Goal: Feedback & Contribution: Leave review/rating

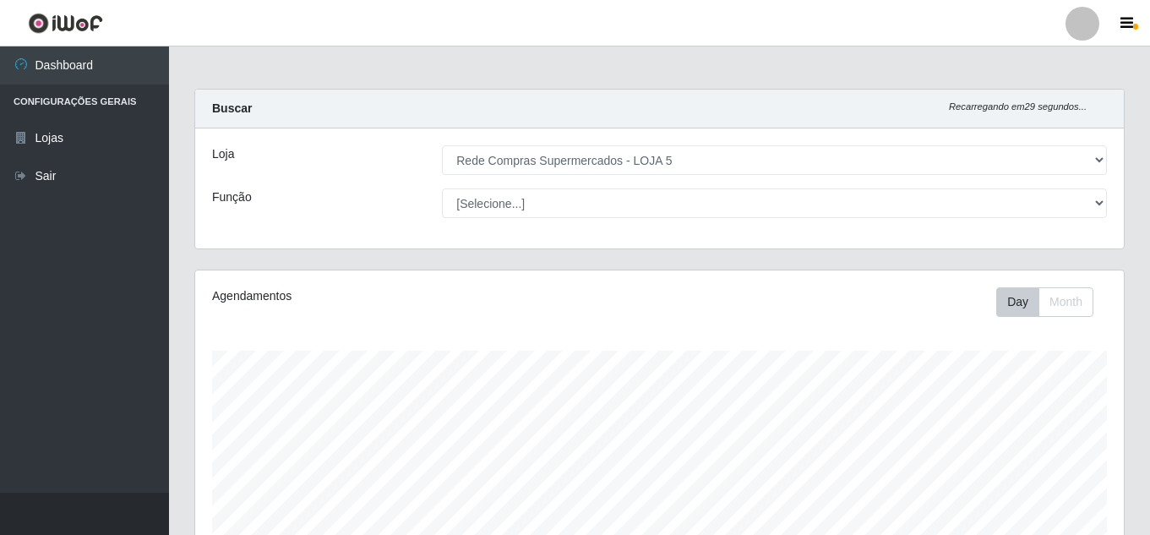
select select "397"
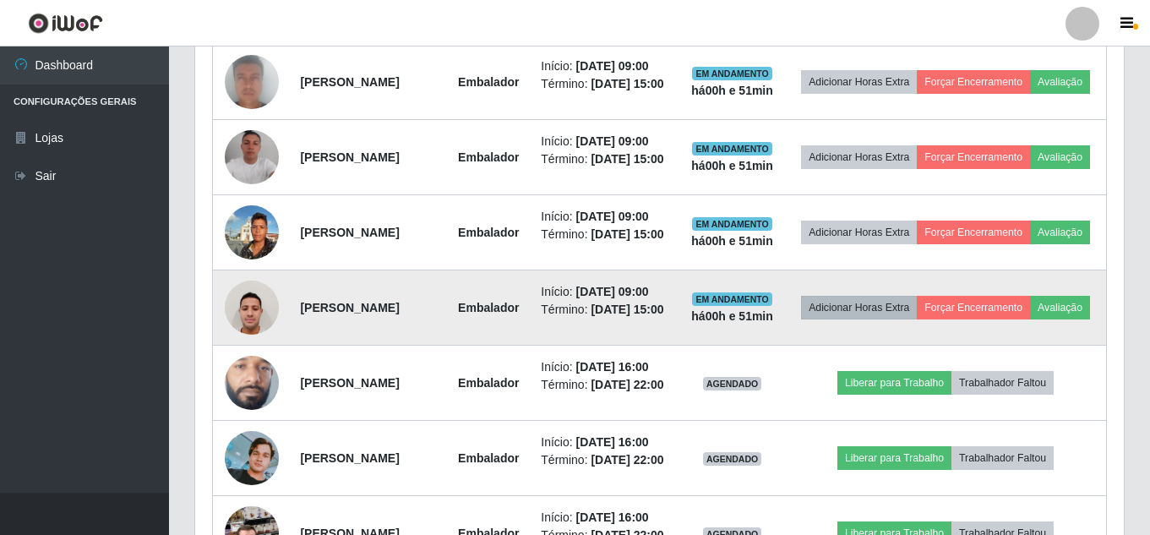
scroll to position [793, 0]
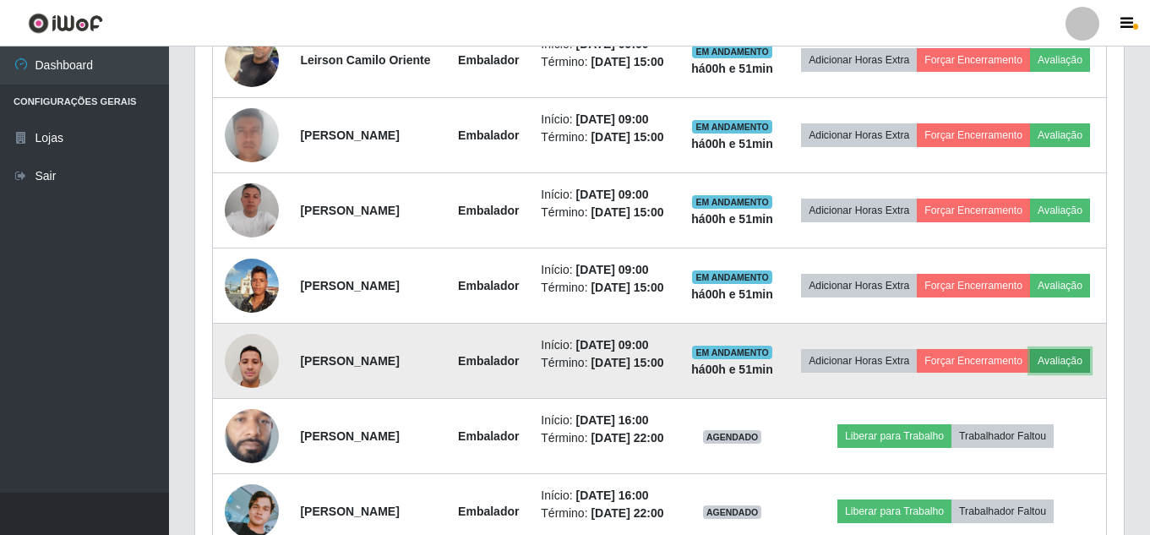
click at [1030, 373] on button "Avaliação" at bounding box center [1060, 361] width 60 height 24
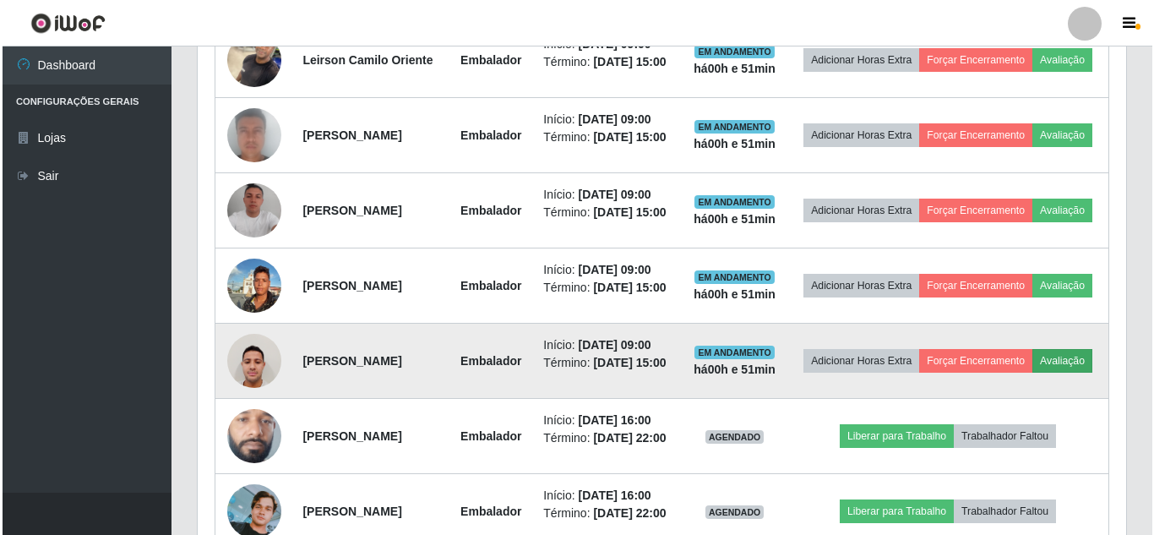
scroll to position [351, 920]
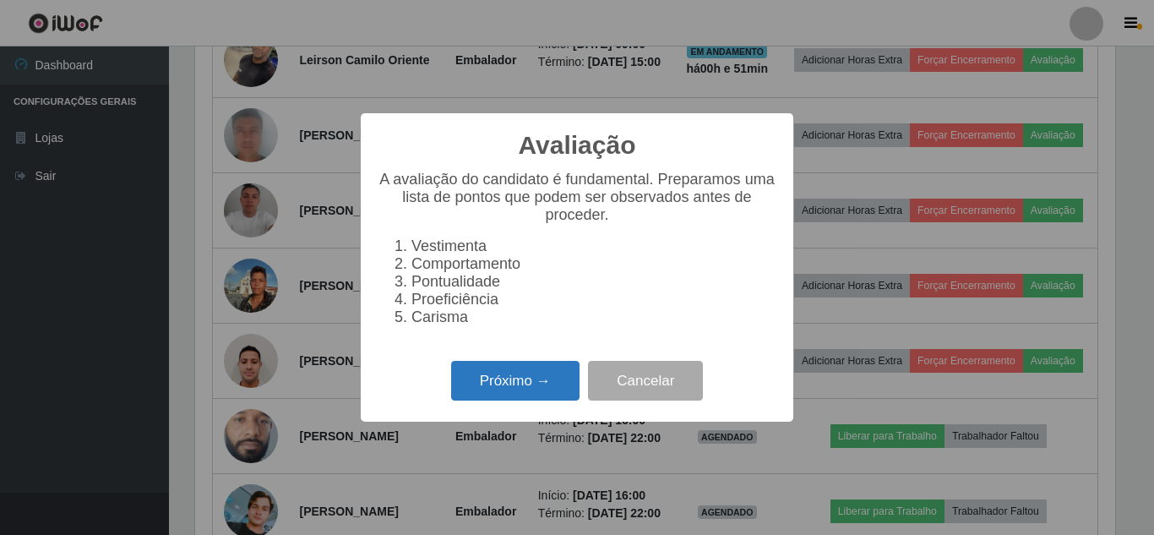
click at [537, 394] on button "Próximo →" at bounding box center [515, 381] width 128 height 40
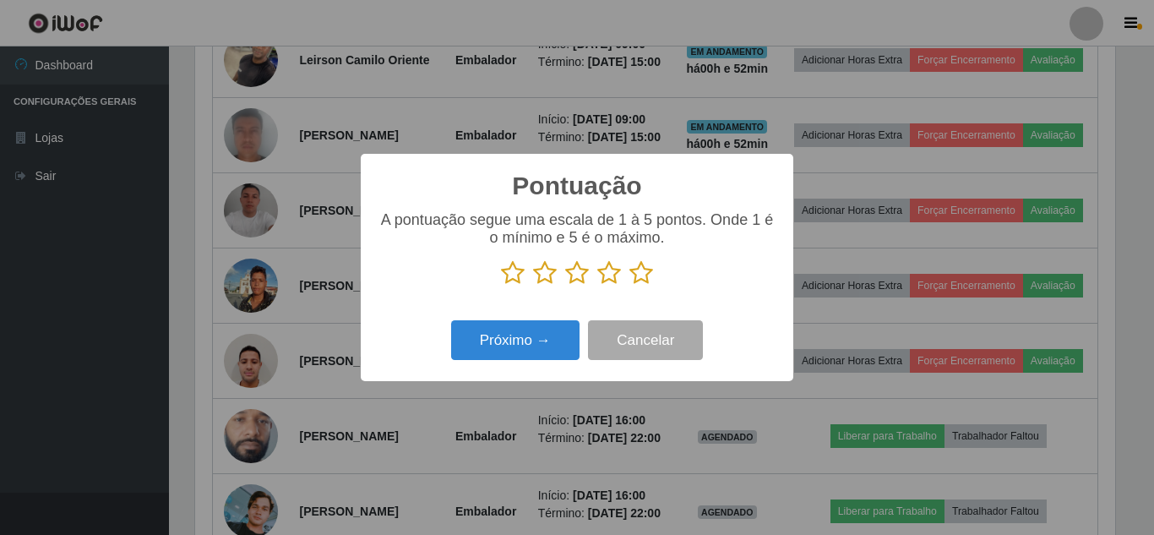
scroll to position [844539, 843969]
click at [643, 276] on icon at bounding box center [641, 272] width 24 height 25
click at [629, 286] on input "radio" at bounding box center [629, 286] width 0 height 0
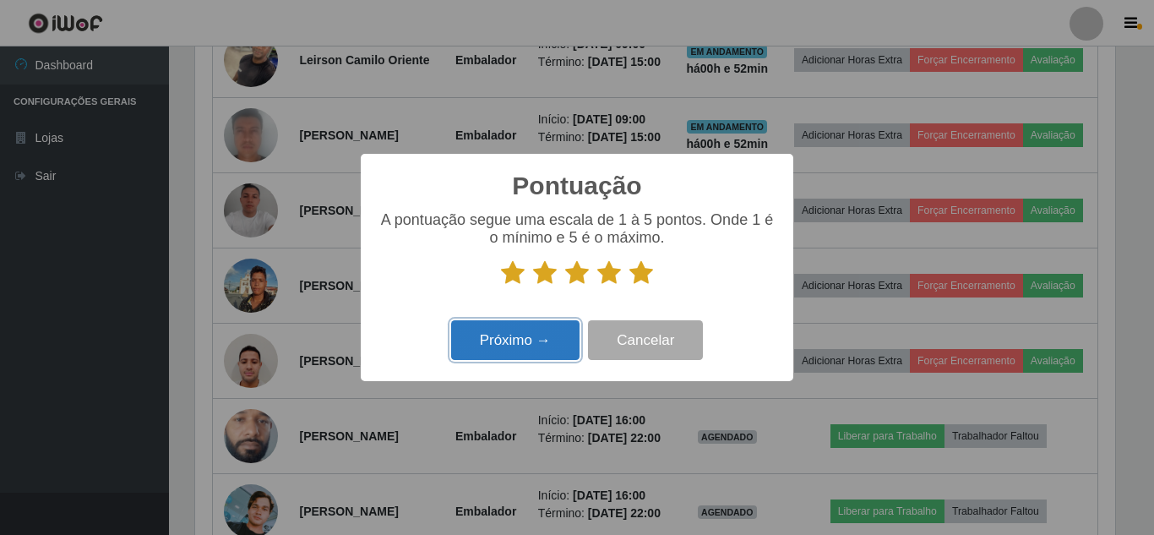
click at [503, 340] on button "Próximo →" at bounding box center [515, 340] width 128 height 40
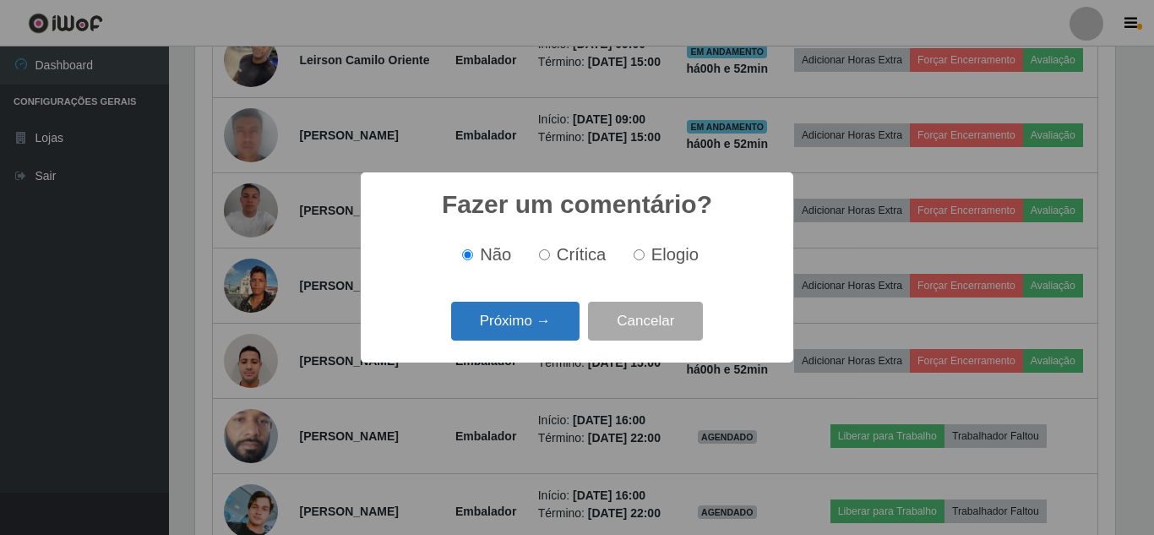
click at [551, 308] on button "Próximo →" at bounding box center [515, 322] width 128 height 40
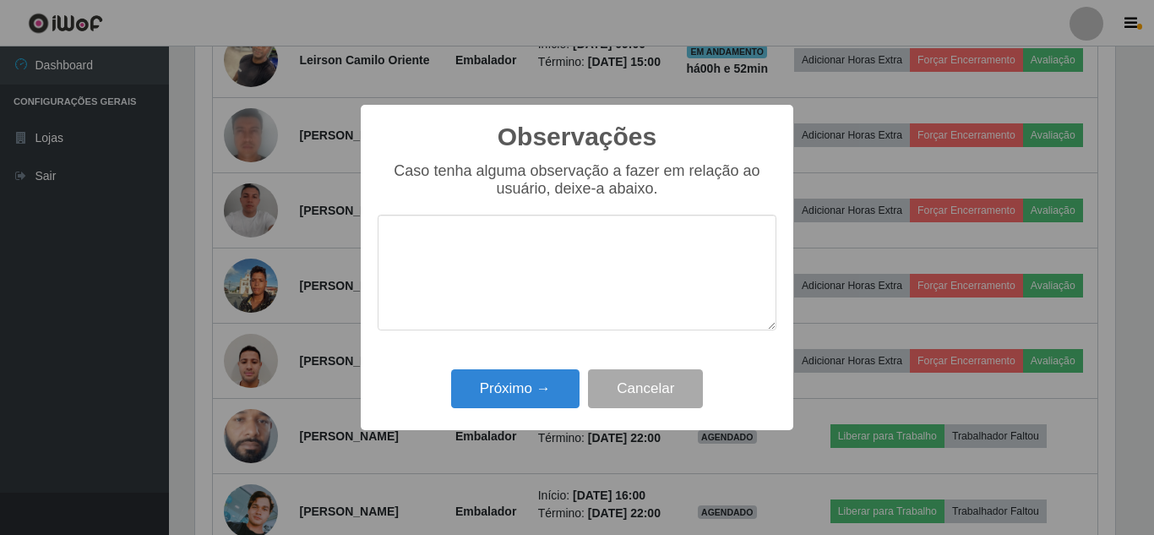
click at [531, 355] on div "Observações × Caso tenha alguma observação a fazer em relação ao usuário, deixe…" at bounding box center [577, 267] width 433 height 325
click at [527, 383] on button "Próximo →" at bounding box center [515, 389] width 128 height 40
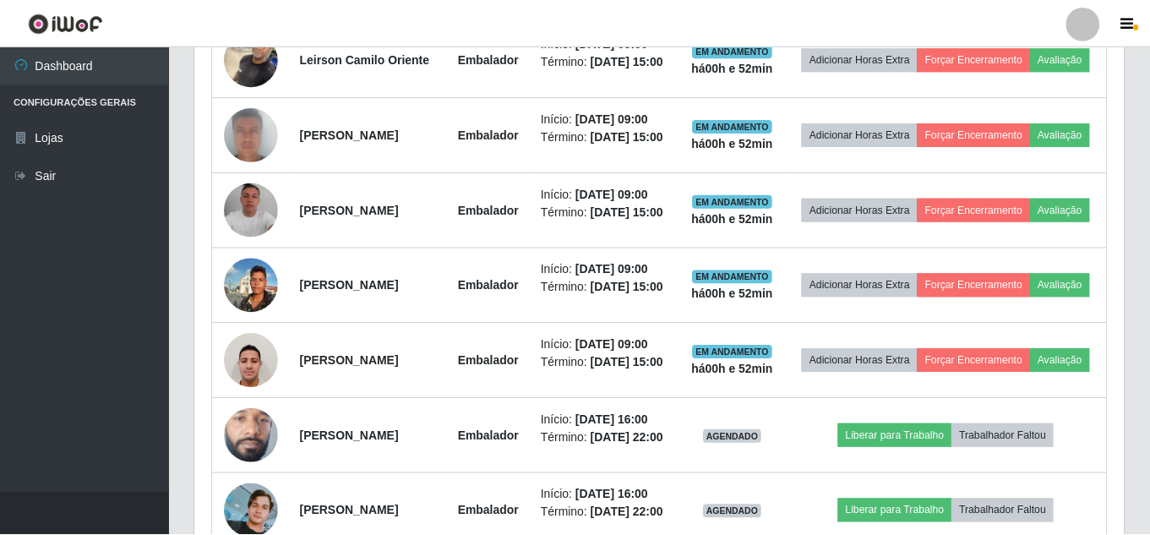
scroll to position [351, 929]
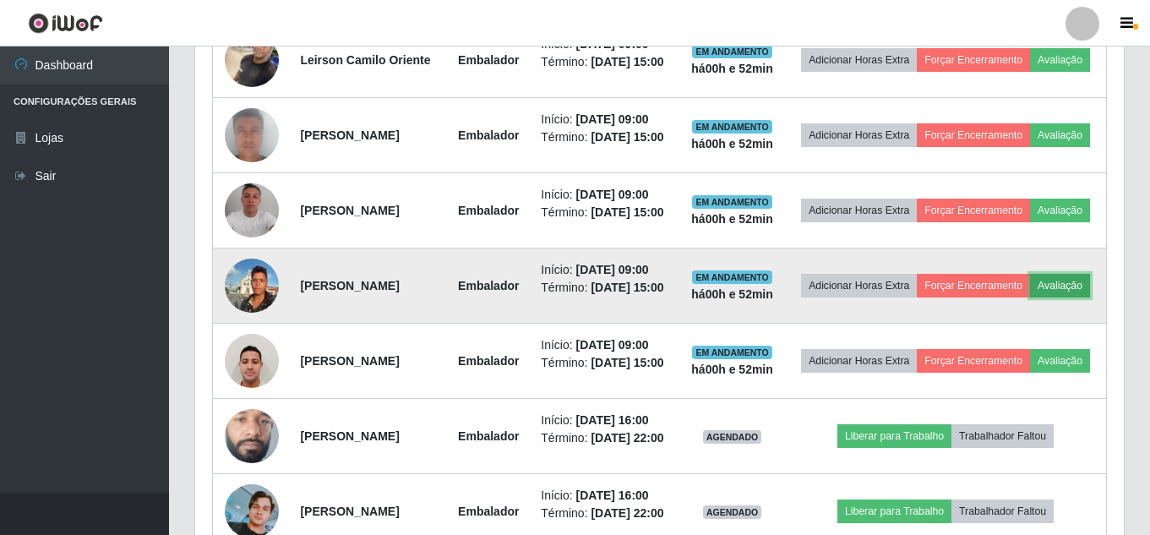
click at [1030, 297] on button "Avaliação" at bounding box center [1060, 286] width 60 height 24
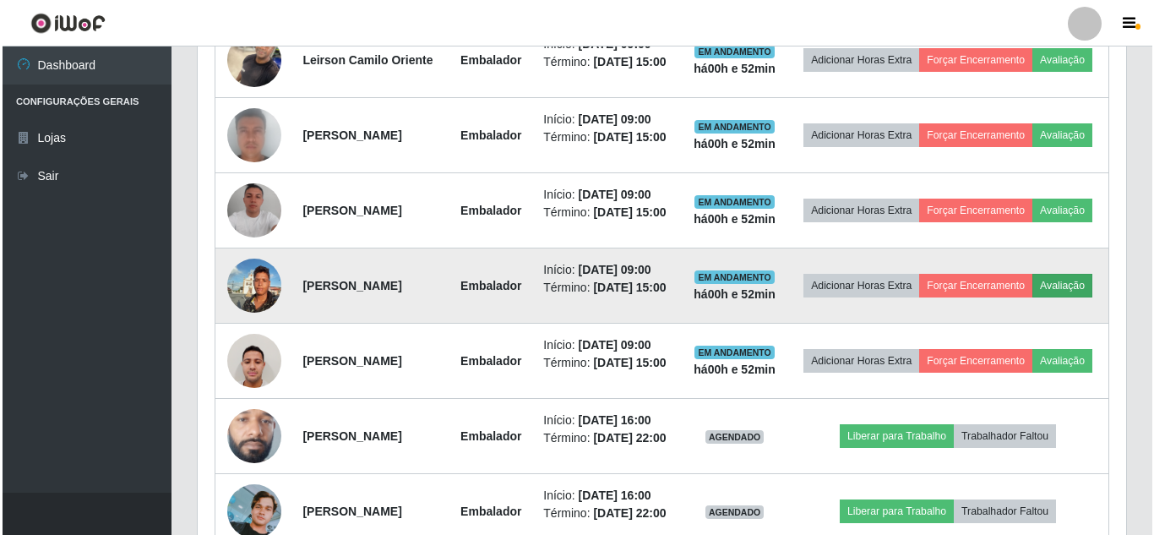
scroll to position [351, 920]
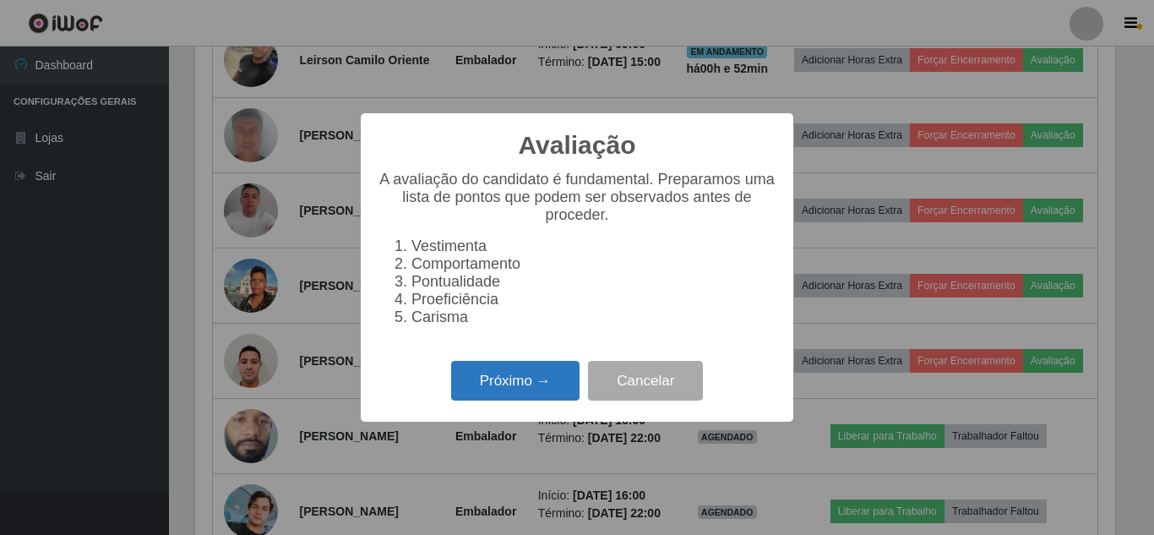
click at [537, 378] on button "Próximo →" at bounding box center [515, 381] width 128 height 40
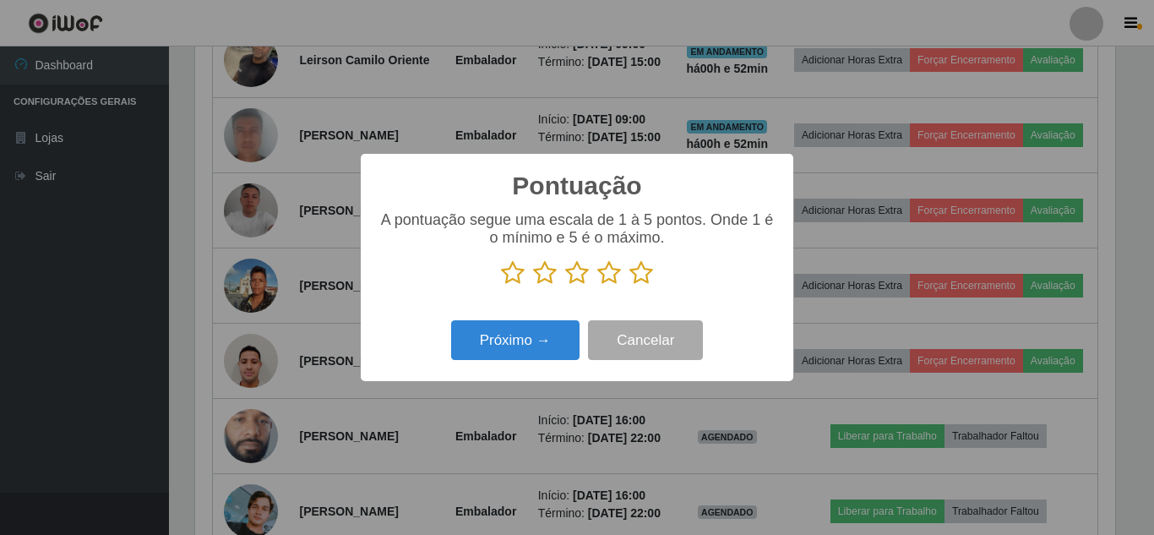
click at [638, 277] on icon at bounding box center [641, 272] width 24 height 25
click at [629, 286] on input "radio" at bounding box center [629, 286] width 0 height 0
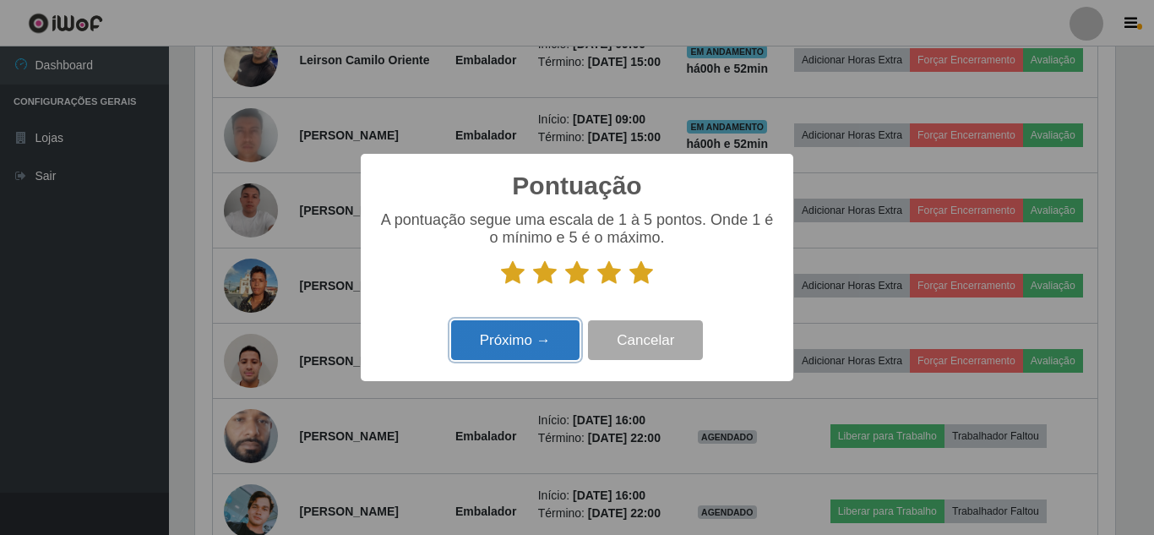
click at [529, 351] on button "Próximo →" at bounding box center [515, 340] width 128 height 40
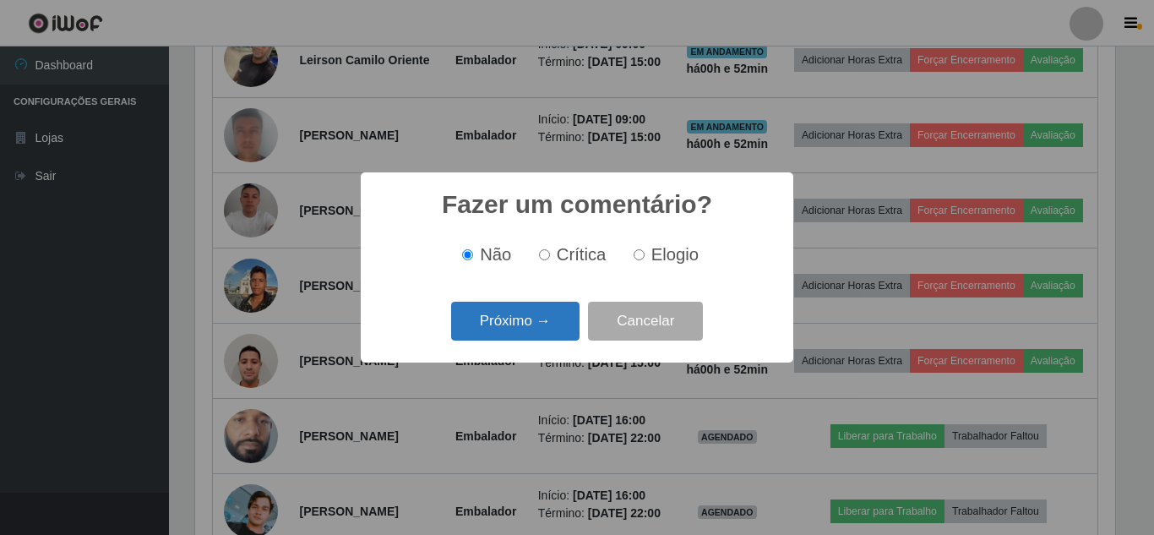
click at [539, 320] on button "Próximo →" at bounding box center [515, 322] width 128 height 40
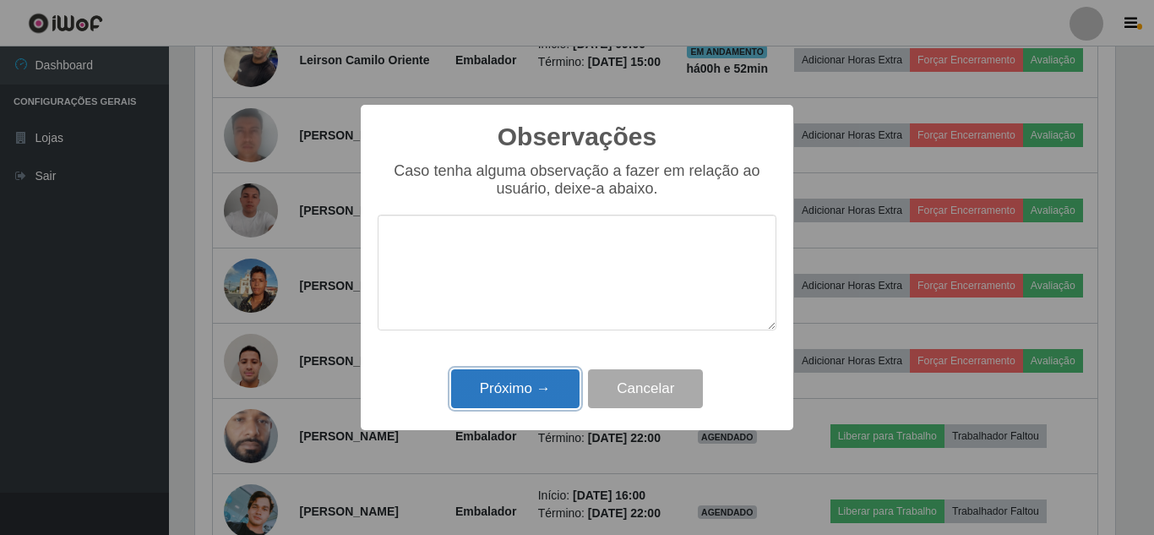
click at [545, 379] on button "Próximo →" at bounding box center [515, 389] width 128 height 40
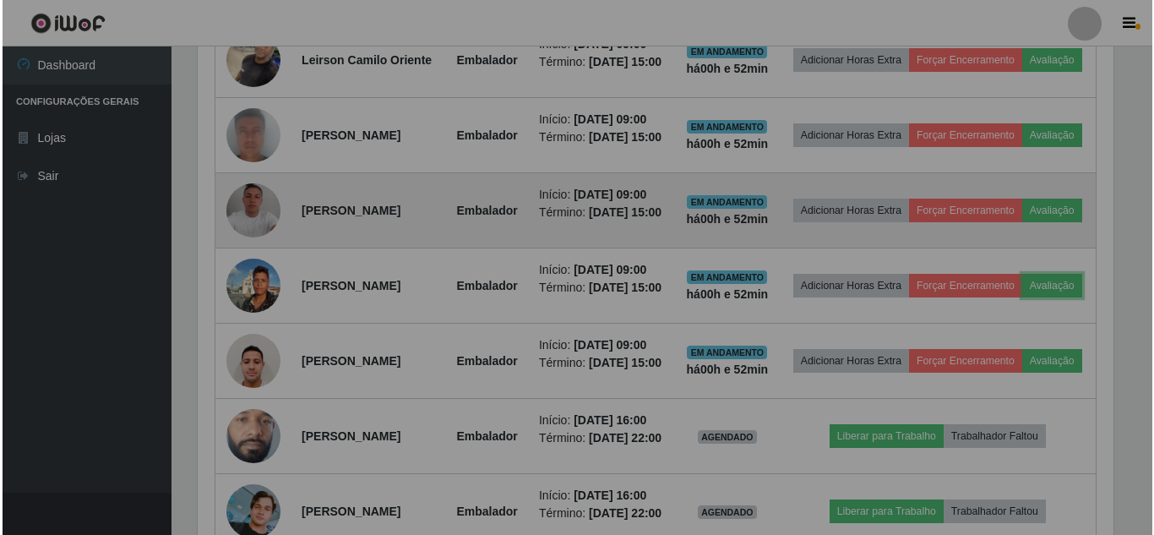
scroll to position [351, 929]
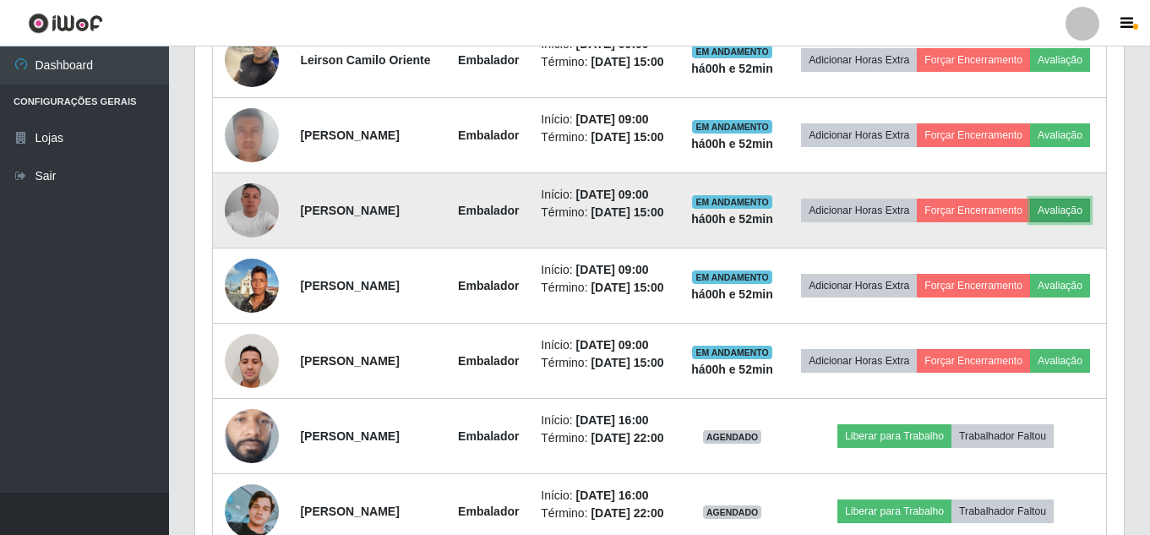
click at [1030, 222] on button "Avaliação" at bounding box center [1060, 211] width 60 height 24
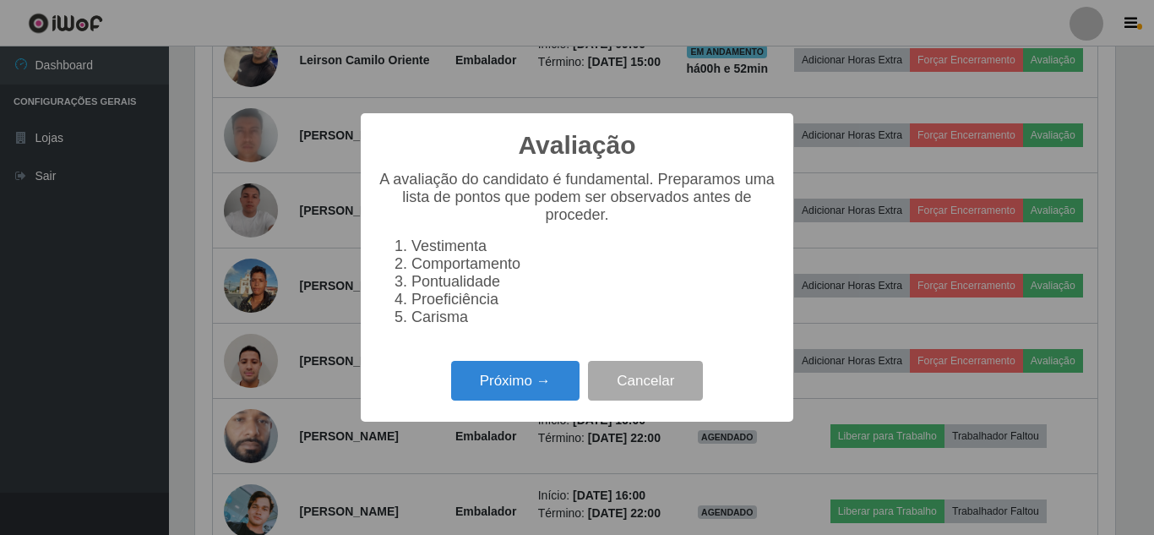
scroll to position [351, 920]
click at [524, 381] on button "Próximo →" at bounding box center [515, 381] width 128 height 40
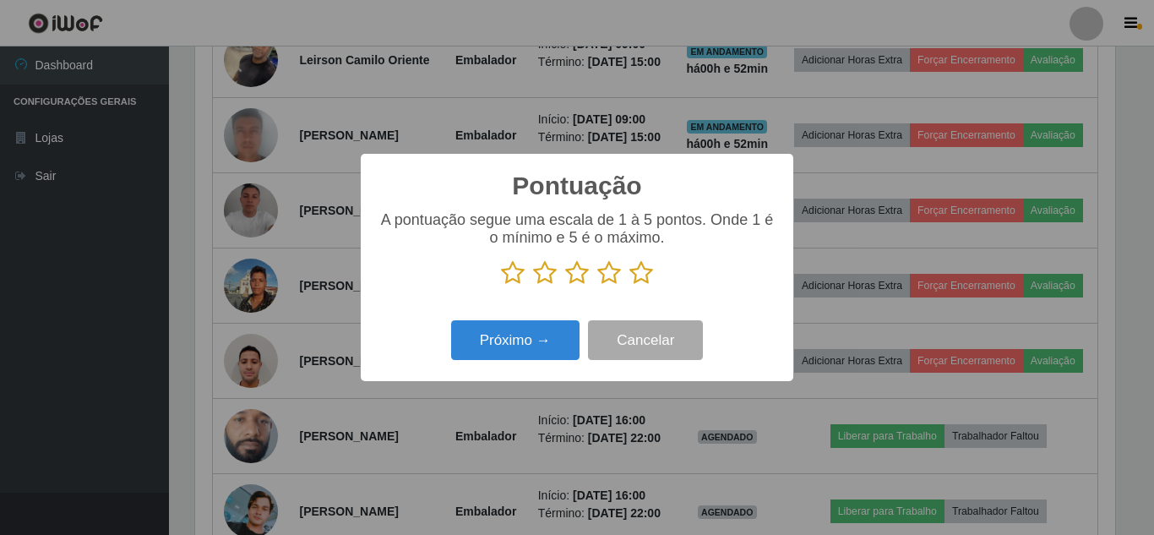
scroll to position [844539, 843969]
drag, startPoint x: 644, startPoint y: 275, endPoint x: 520, endPoint y: 328, distance: 134.3
click at [636, 275] on icon at bounding box center [641, 272] width 24 height 25
click at [629, 286] on input "radio" at bounding box center [629, 286] width 0 height 0
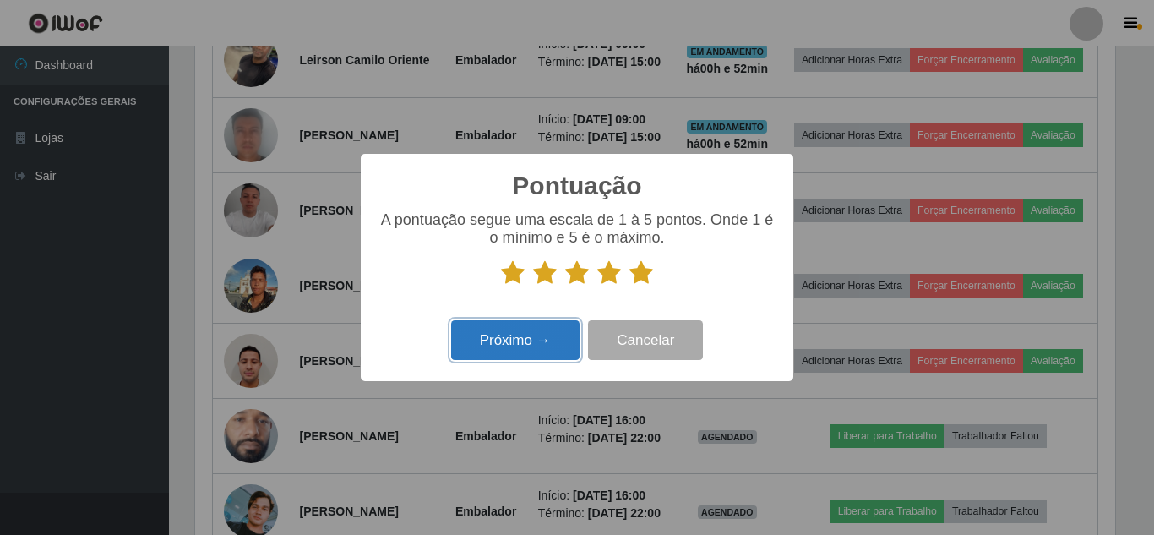
click at [519, 330] on button "Próximo →" at bounding box center [515, 340] width 128 height 40
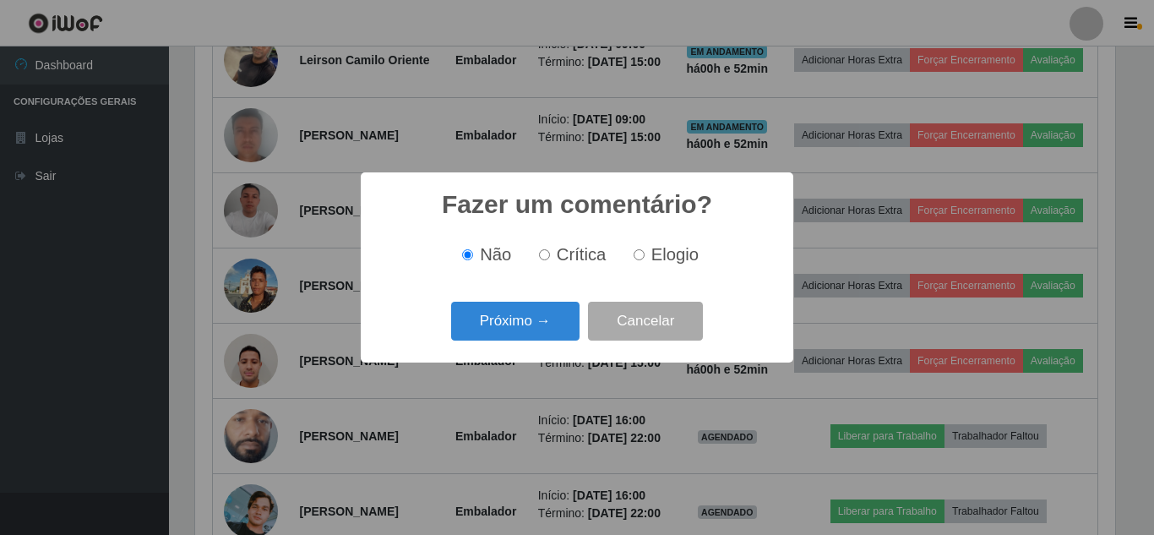
click at [519, 330] on button "Próximo →" at bounding box center [515, 322] width 128 height 40
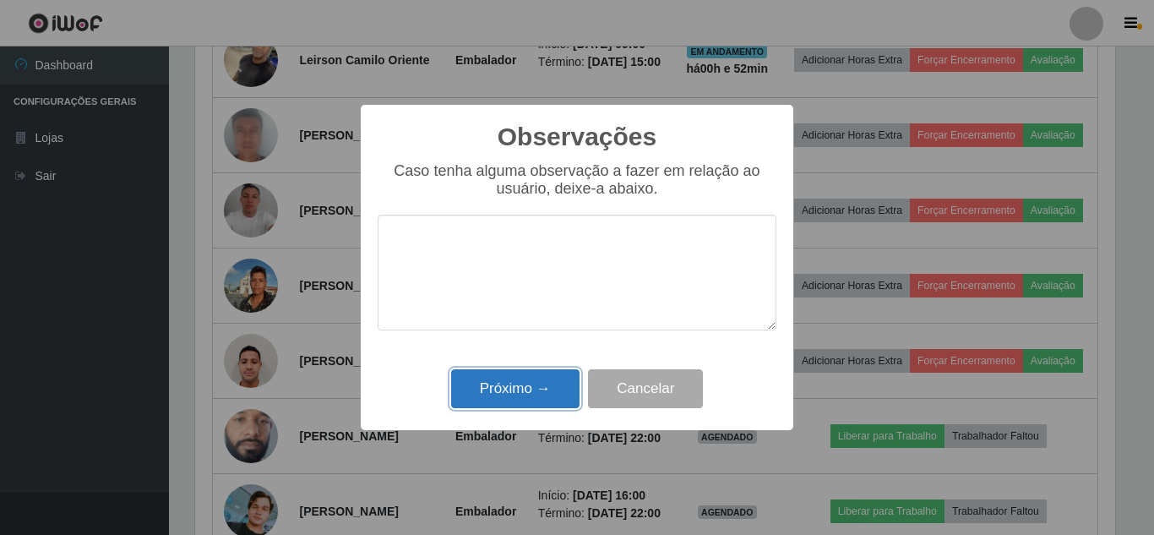
click at [520, 387] on button "Próximo →" at bounding box center [515, 389] width 128 height 40
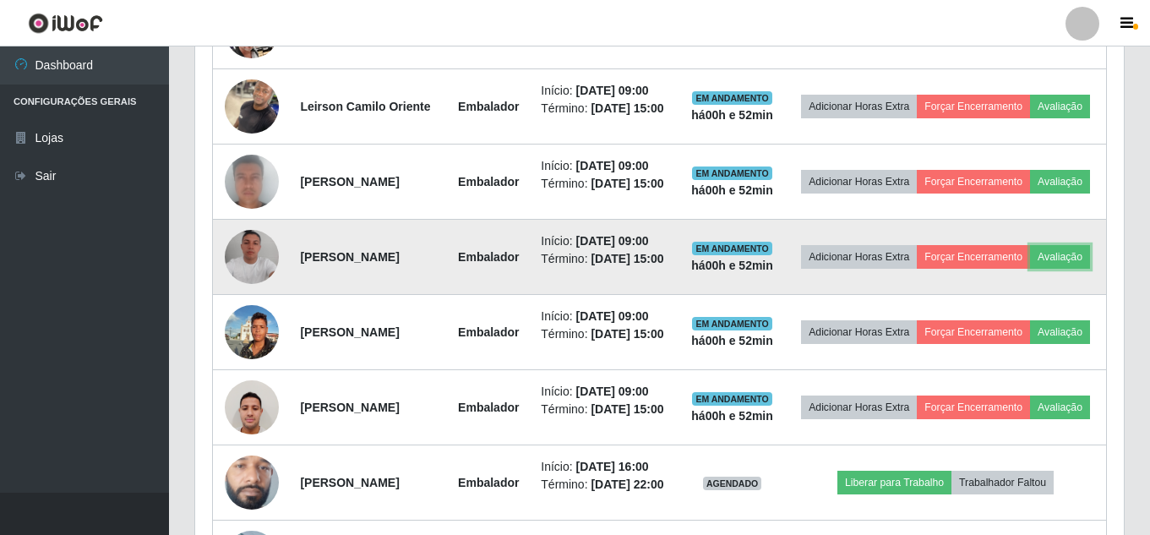
scroll to position [709, 0]
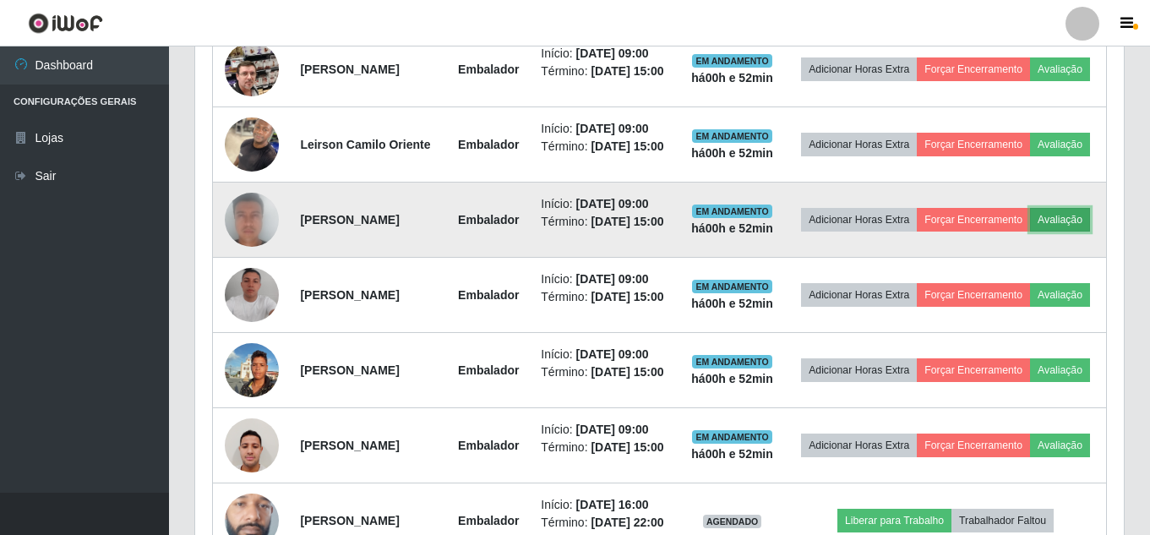
click at [1030, 231] on button "Avaliação" at bounding box center [1060, 220] width 60 height 24
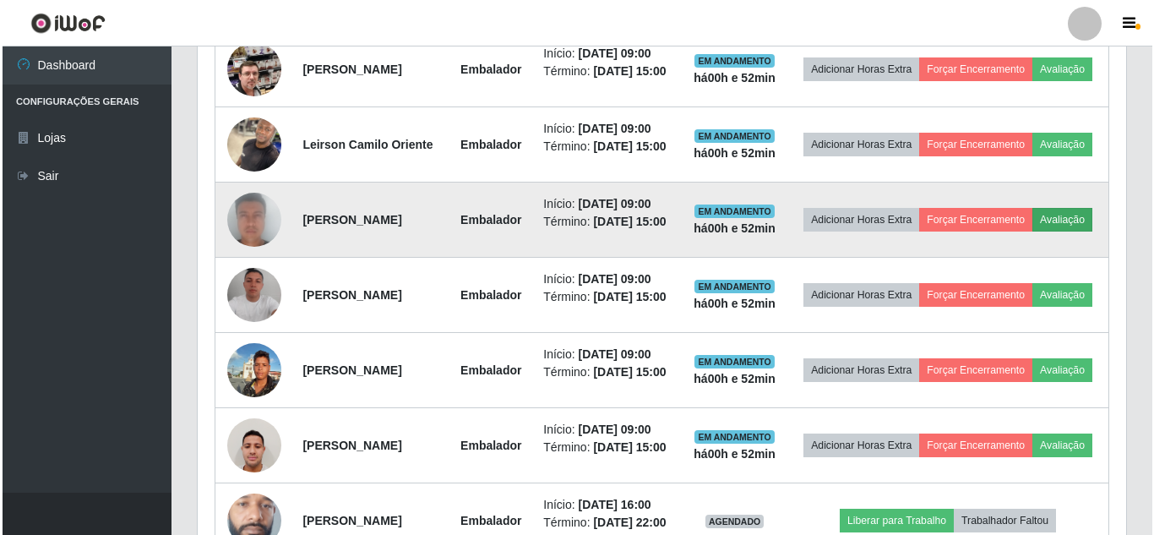
scroll to position [351, 920]
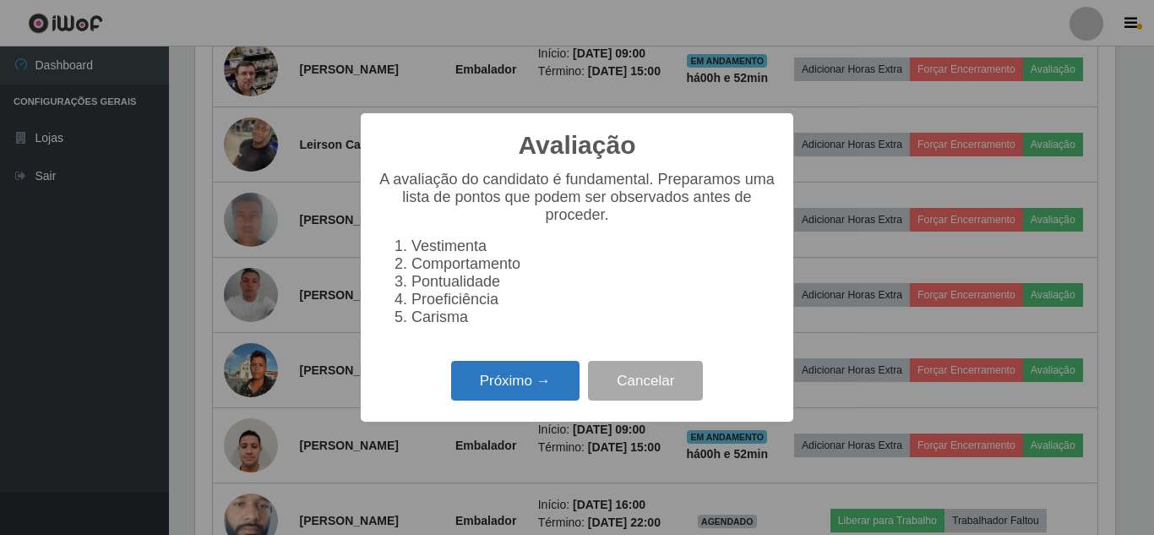
click at [528, 383] on button "Próximo →" at bounding box center [515, 381] width 128 height 40
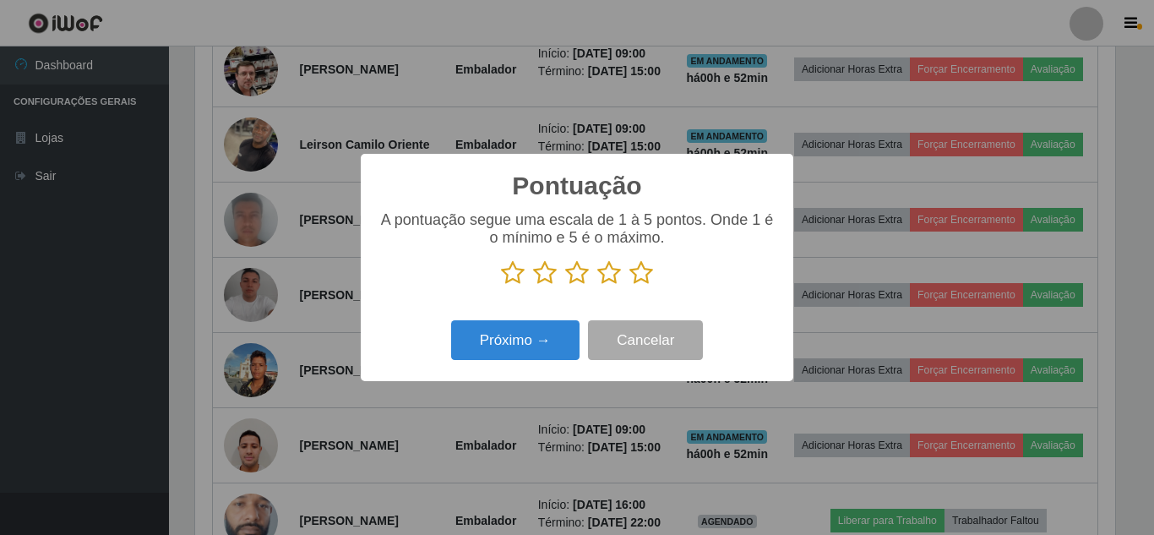
scroll to position [844539, 843969]
click at [624, 276] on p at bounding box center [577, 272] width 399 height 25
click at [640, 275] on icon at bounding box center [641, 272] width 24 height 25
click at [629, 286] on input "radio" at bounding box center [629, 286] width 0 height 0
click at [543, 319] on div "Próximo → Cancelar" at bounding box center [577, 340] width 399 height 48
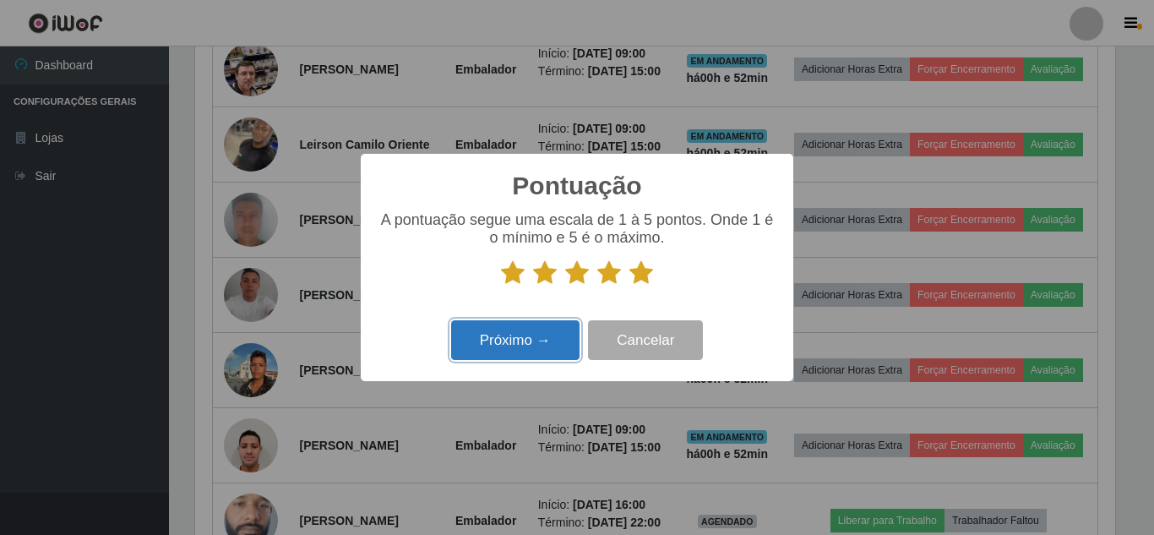
click at [543, 323] on button "Próximo →" at bounding box center [515, 340] width 128 height 40
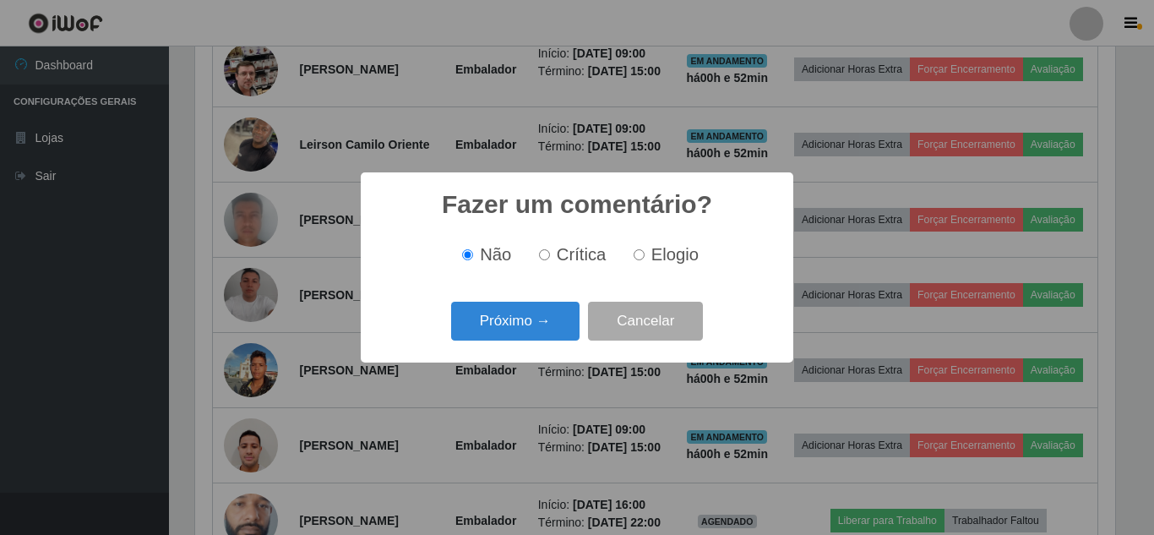
click at [543, 323] on button "Próximo →" at bounding box center [515, 322] width 128 height 40
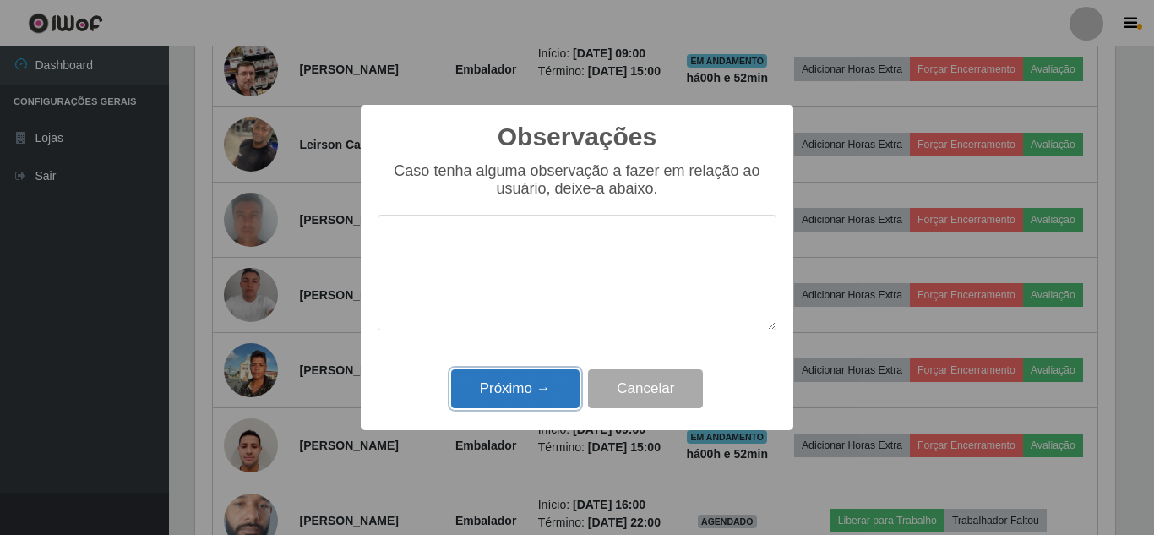
click at [520, 382] on button "Próximo →" at bounding box center [515, 389] width 128 height 40
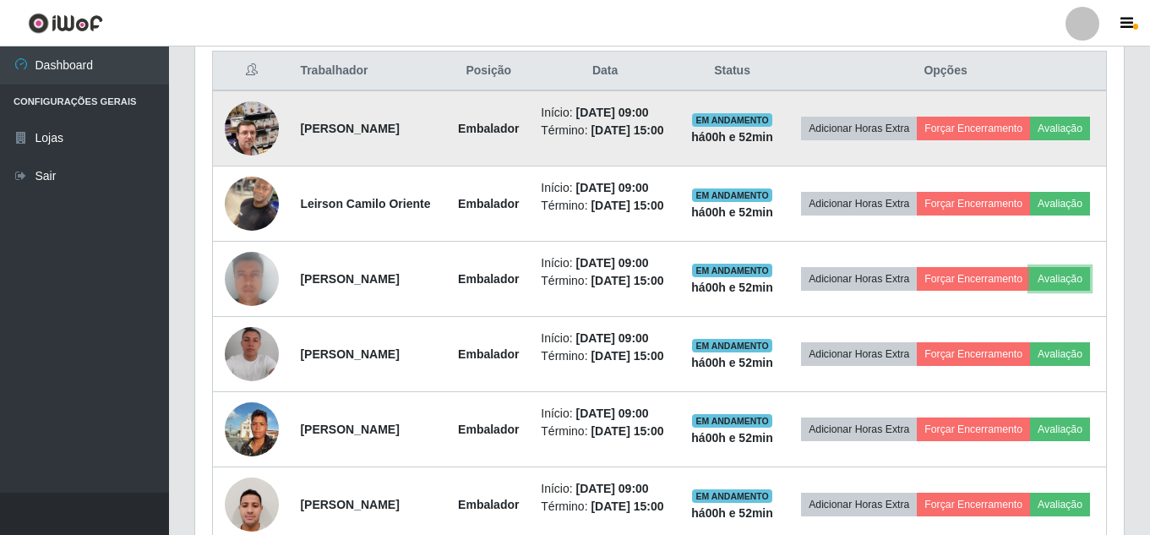
scroll to position [0, 0]
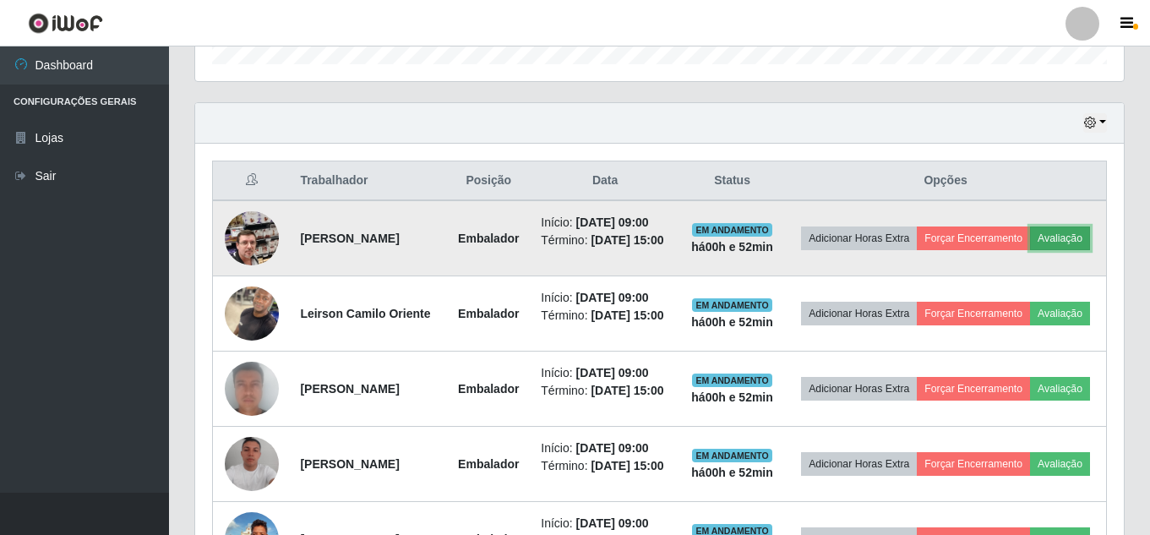
click at [1030, 250] on button "Avaliação" at bounding box center [1060, 238] width 60 height 24
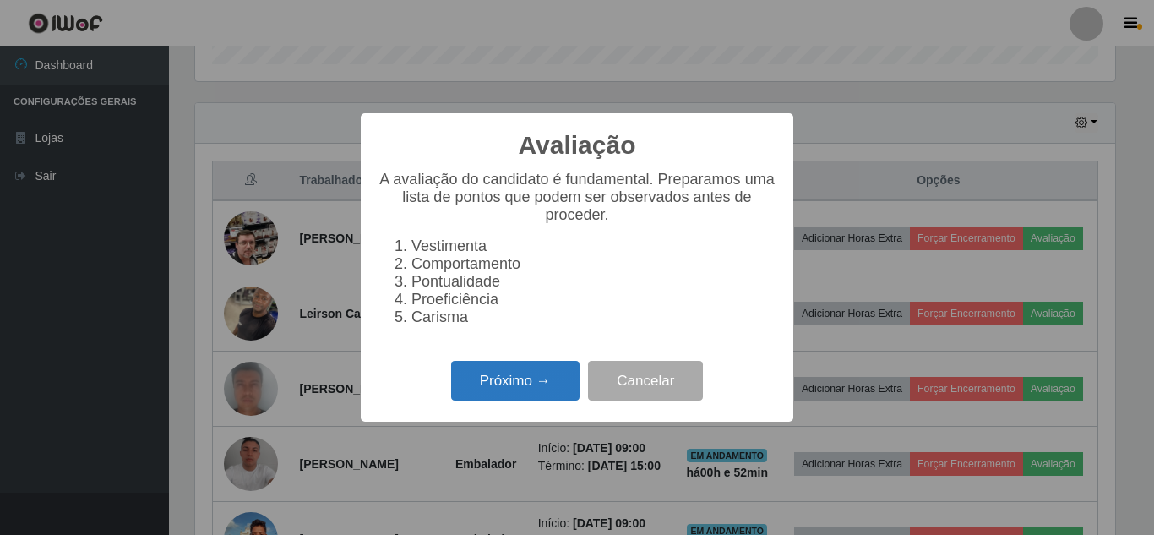
click at [526, 384] on button "Próximo →" at bounding box center [515, 381] width 128 height 40
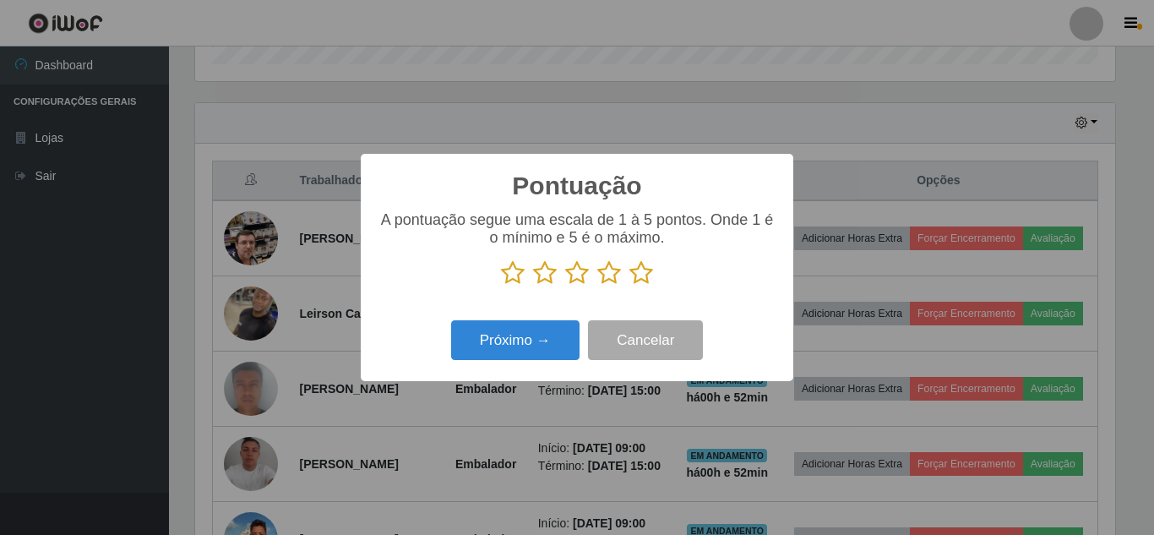
drag, startPoint x: 645, startPoint y: 270, endPoint x: 622, endPoint y: 281, distance: 25.7
click at [640, 272] on icon at bounding box center [641, 272] width 24 height 25
click at [629, 286] on input "radio" at bounding box center [629, 286] width 0 height 0
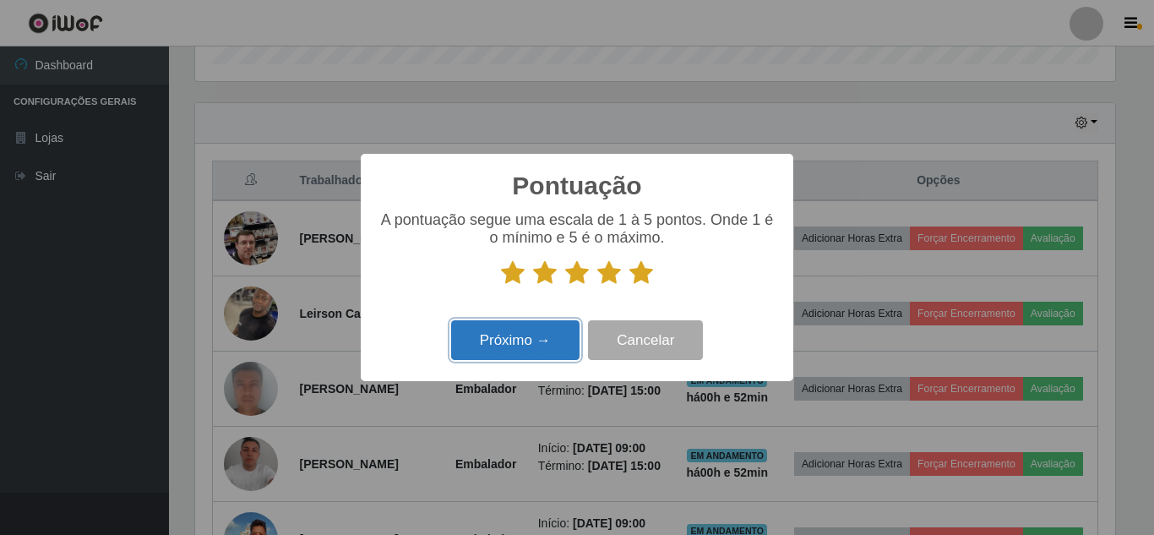
click at [532, 340] on button "Próximo →" at bounding box center [515, 340] width 128 height 40
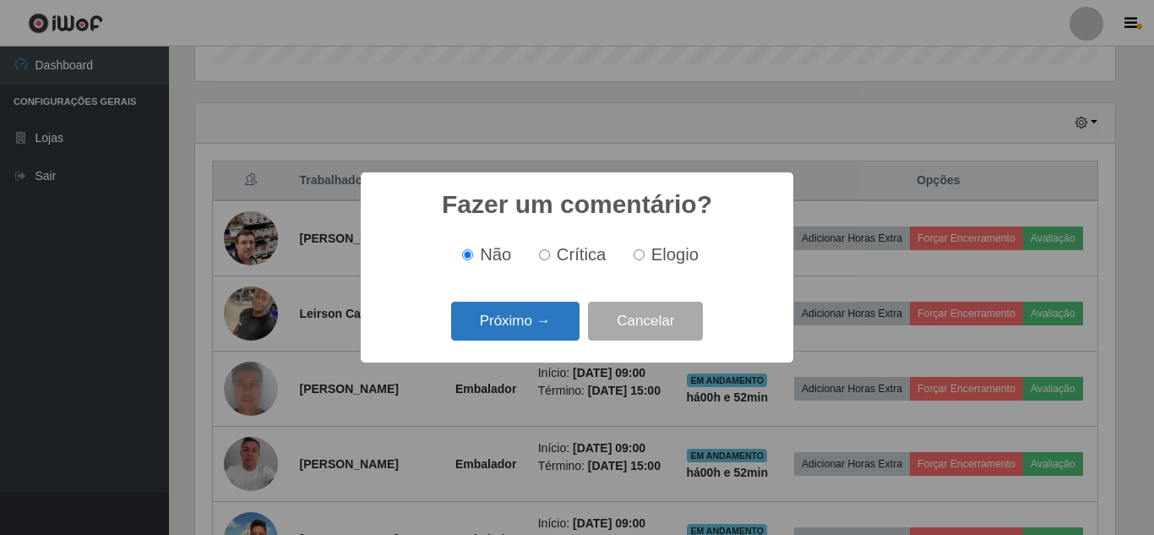
click at [531, 334] on button "Próximo →" at bounding box center [515, 322] width 128 height 40
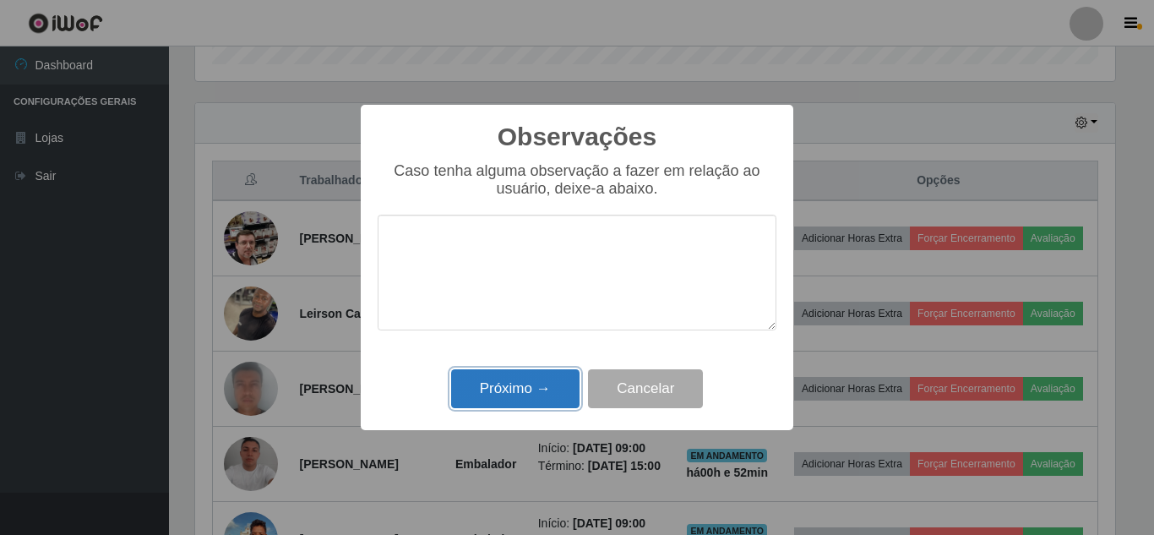
click at [523, 391] on button "Próximo →" at bounding box center [515, 389] width 128 height 40
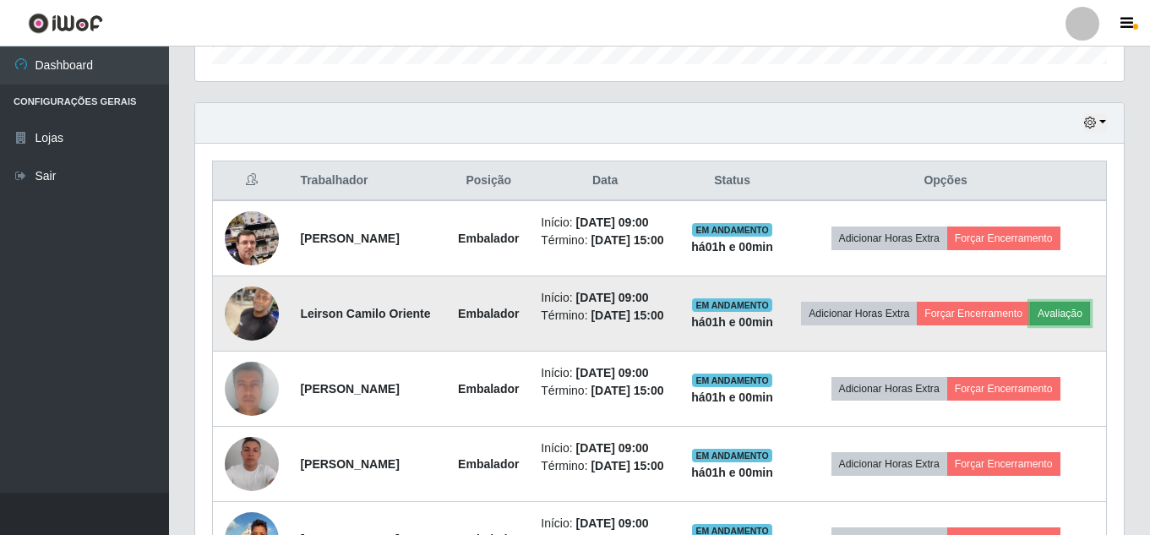
click at [1030, 325] on button "Avaliação" at bounding box center [1060, 314] width 60 height 24
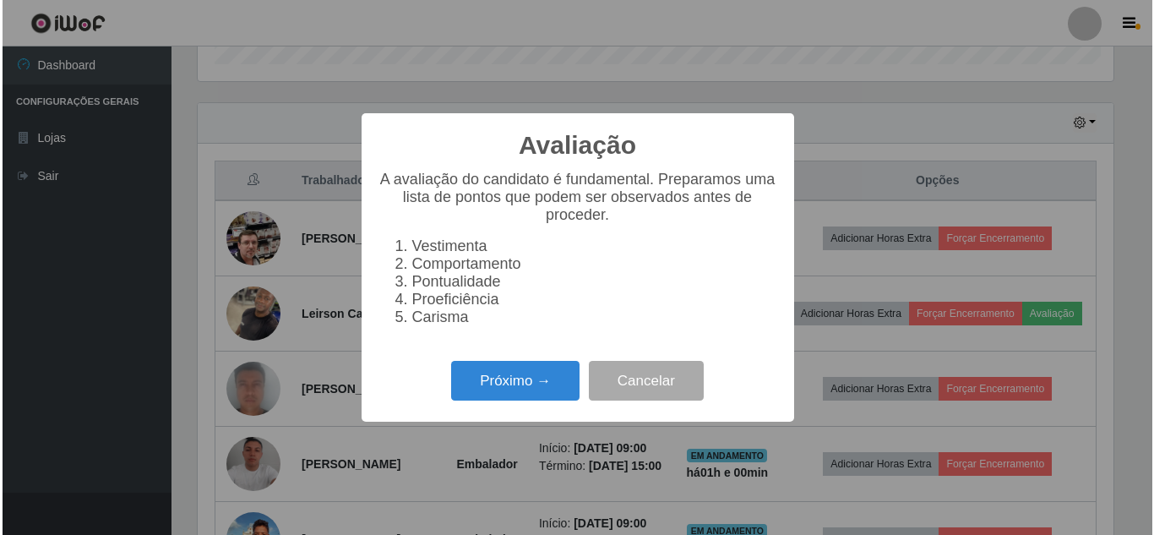
scroll to position [351, 920]
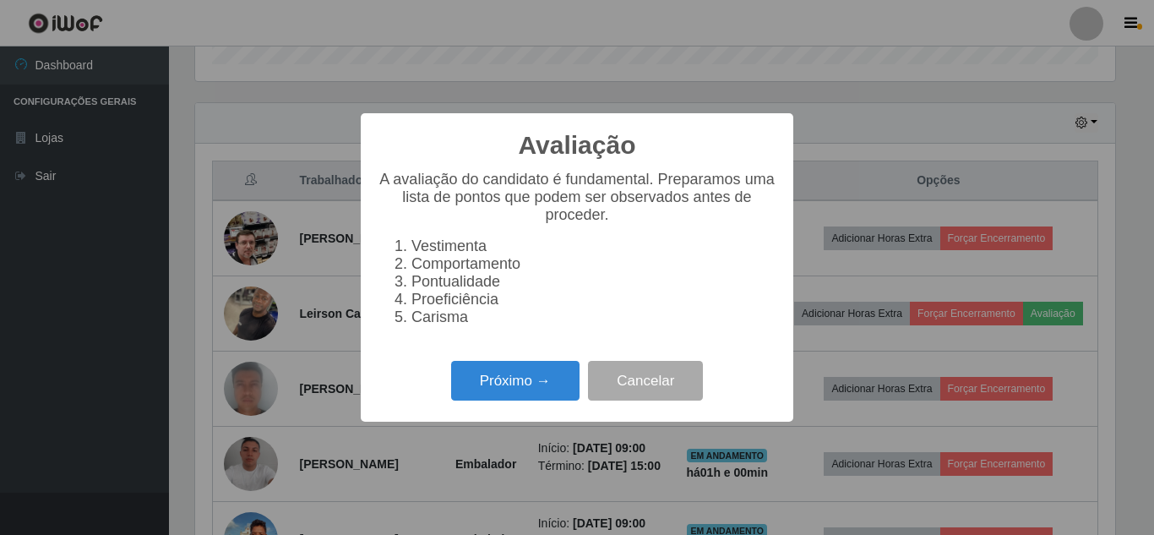
click at [506, 368] on div "Próximo → Cancelar" at bounding box center [577, 381] width 399 height 48
click at [499, 386] on button "Próximo →" at bounding box center [515, 381] width 128 height 40
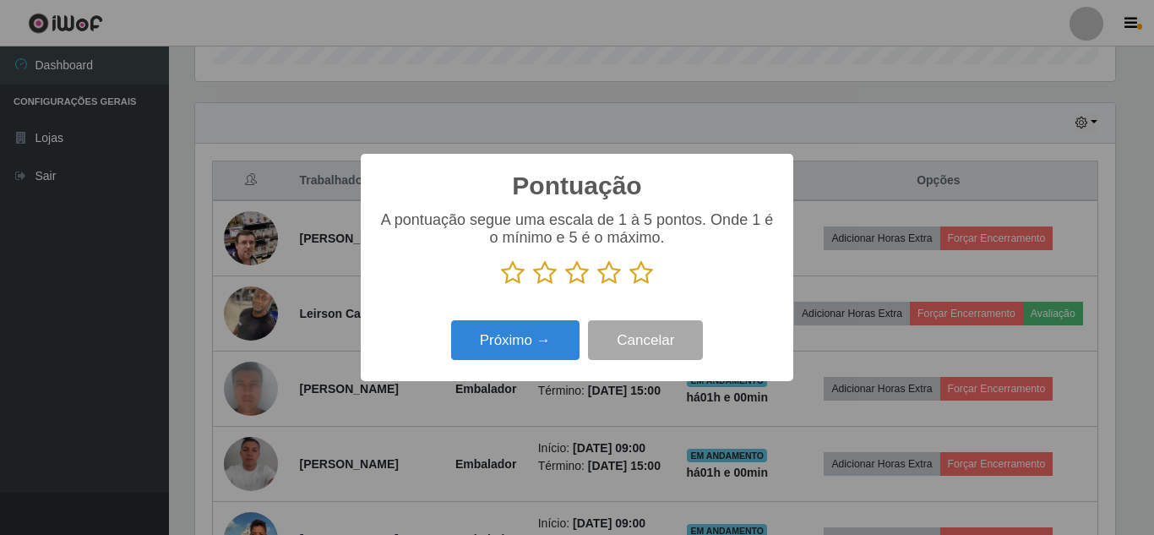
drag, startPoint x: 643, startPoint y: 277, endPoint x: 537, endPoint y: 319, distance: 114.5
click at [639, 276] on icon at bounding box center [641, 272] width 24 height 25
click at [629, 286] on input "radio" at bounding box center [629, 286] width 0 height 0
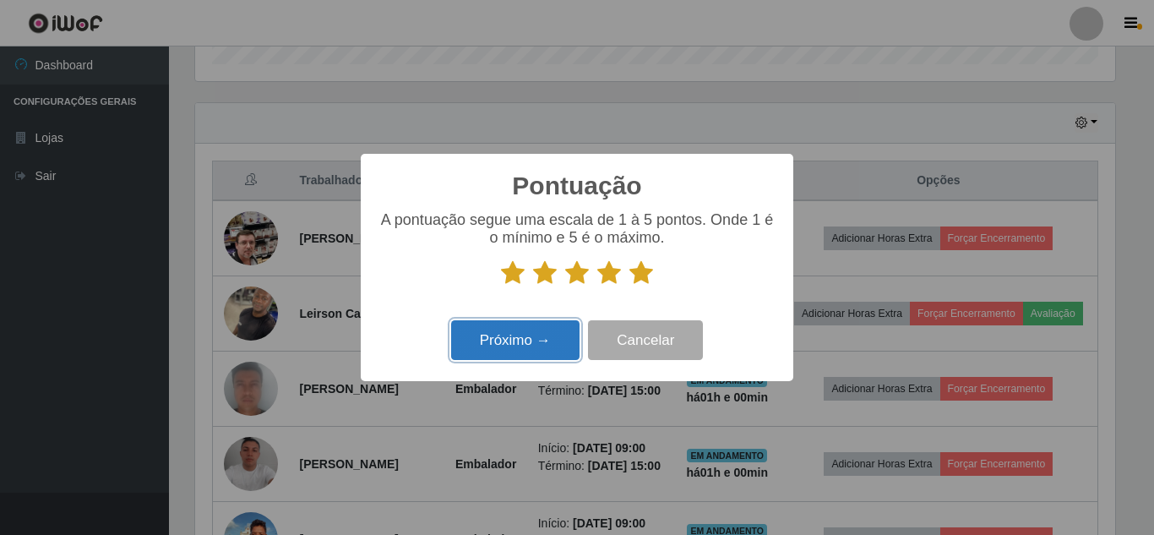
click at [527, 327] on button "Próximo →" at bounding box center [515, 340] width 128 height 40
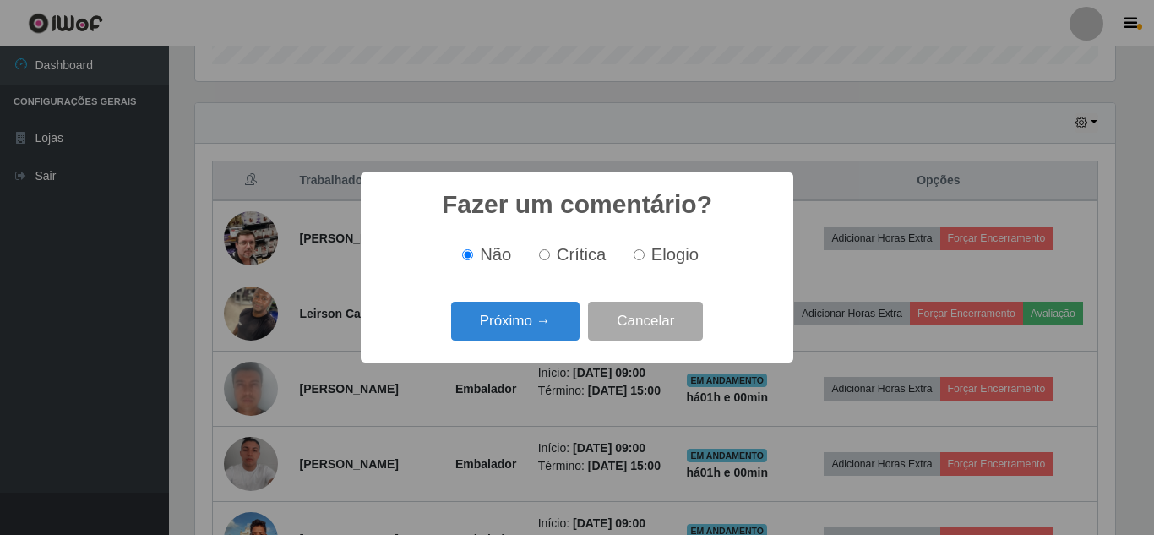
click at [527, 327] on button "Próximo →" at bounding box center [515, 322] width 128 height 40
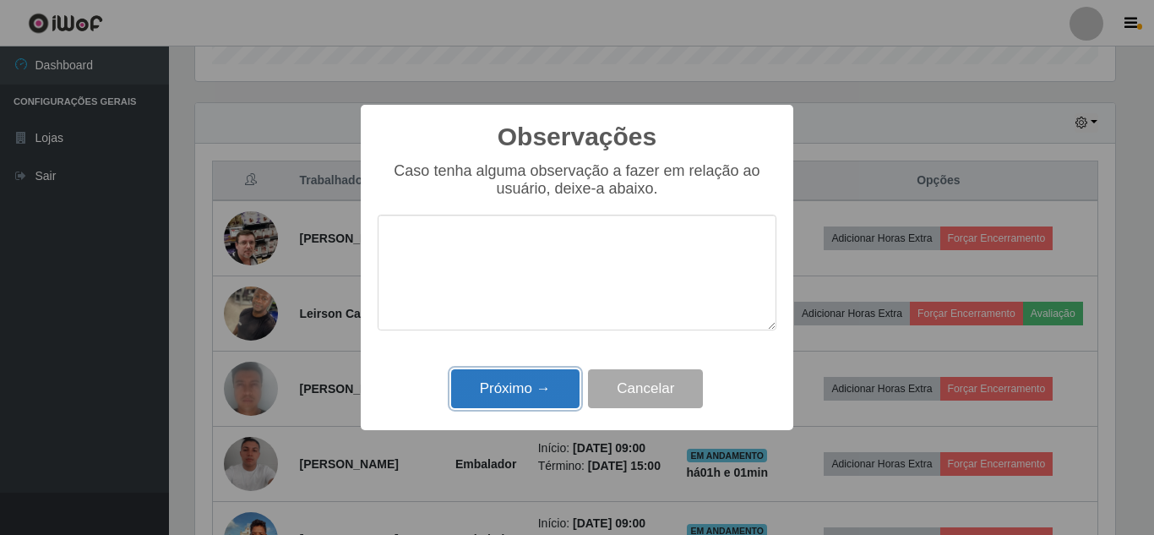
click at [523, 405] on button "Próximo →" at bounding box center [515, 389] width 128 height 40
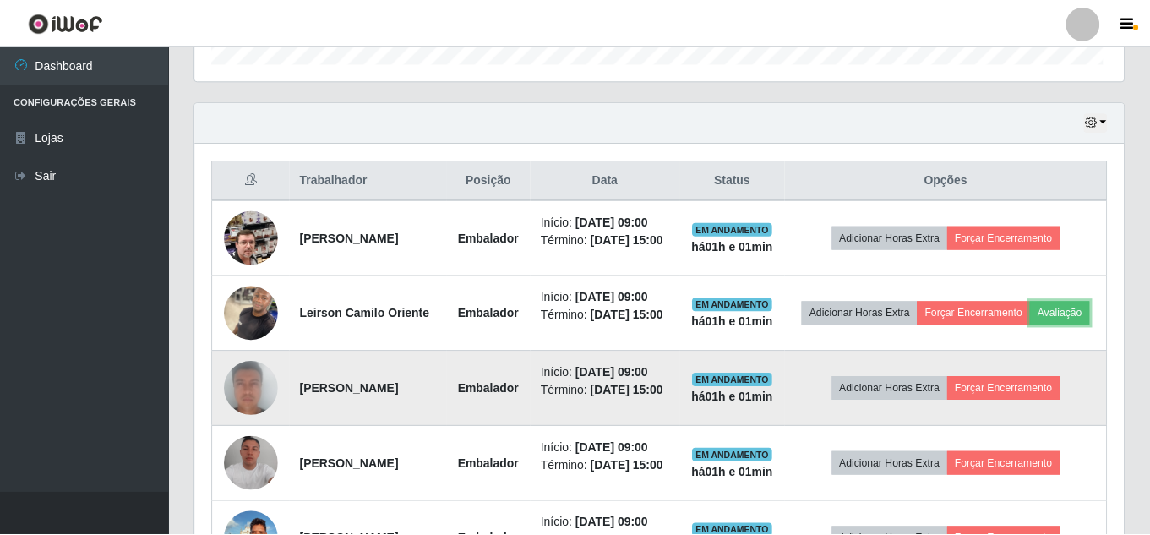
scroll to position [351, 929]
